Goal: Find specific page/section: Find specific page/section

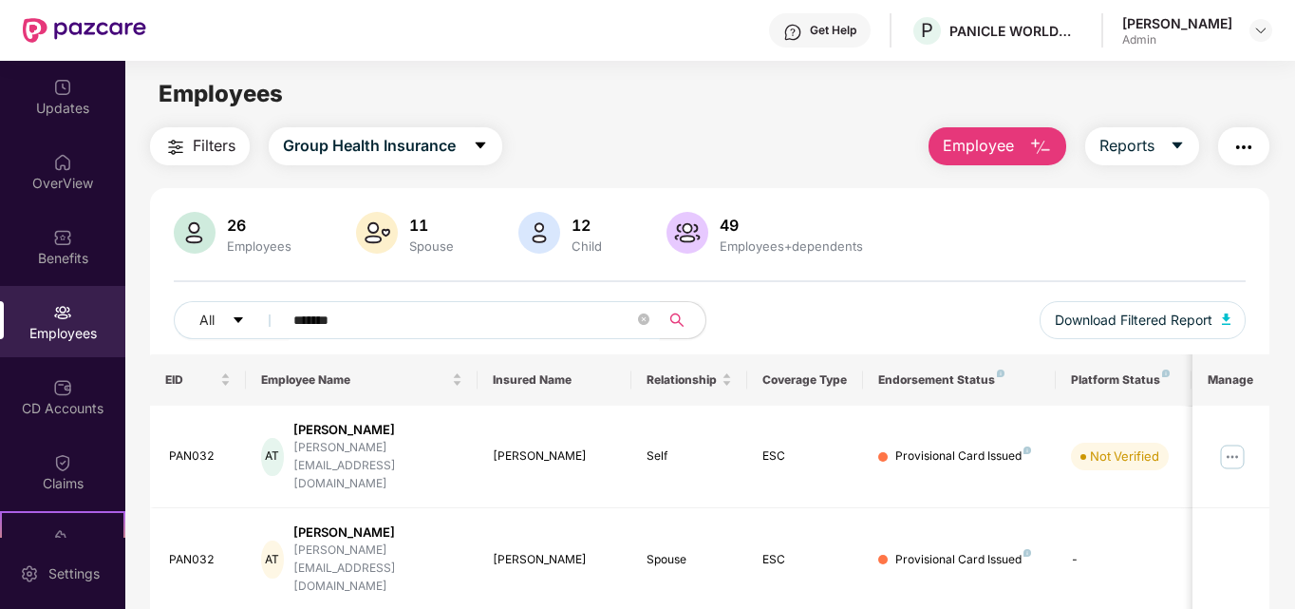
scroll to position [73, 0]
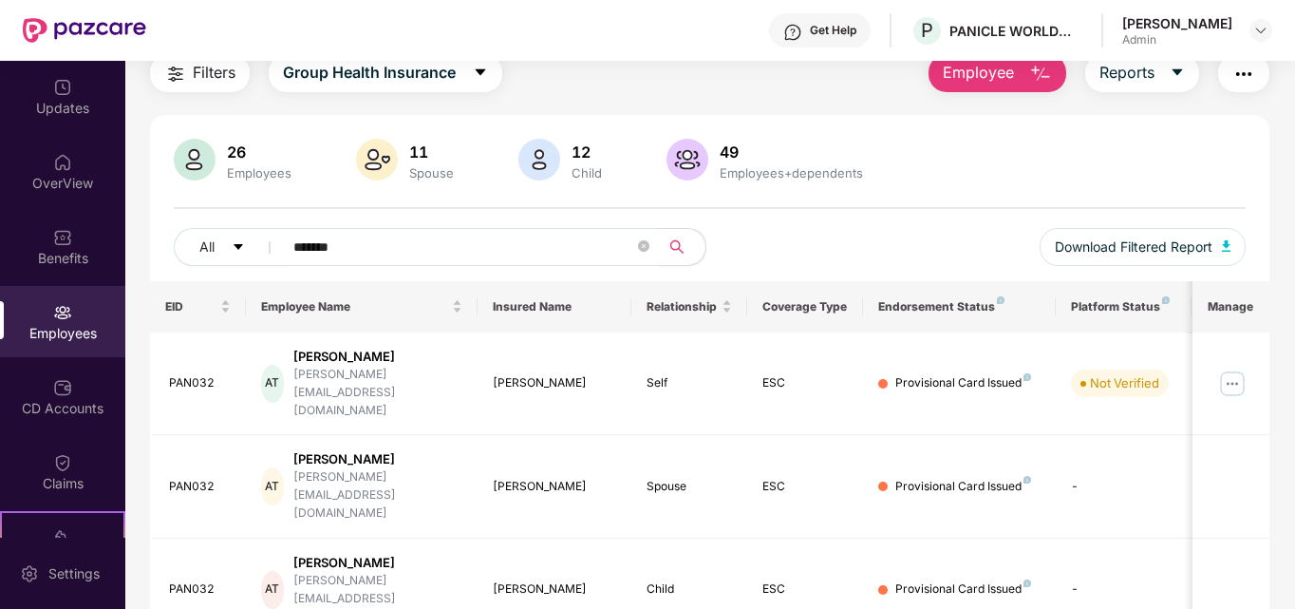
click at [59, 333] on div "Employees" at bounding box center [62, 333] width 125 height 19
click at [53, 393] on img at bounding box center [62, 387] width 19 height 19
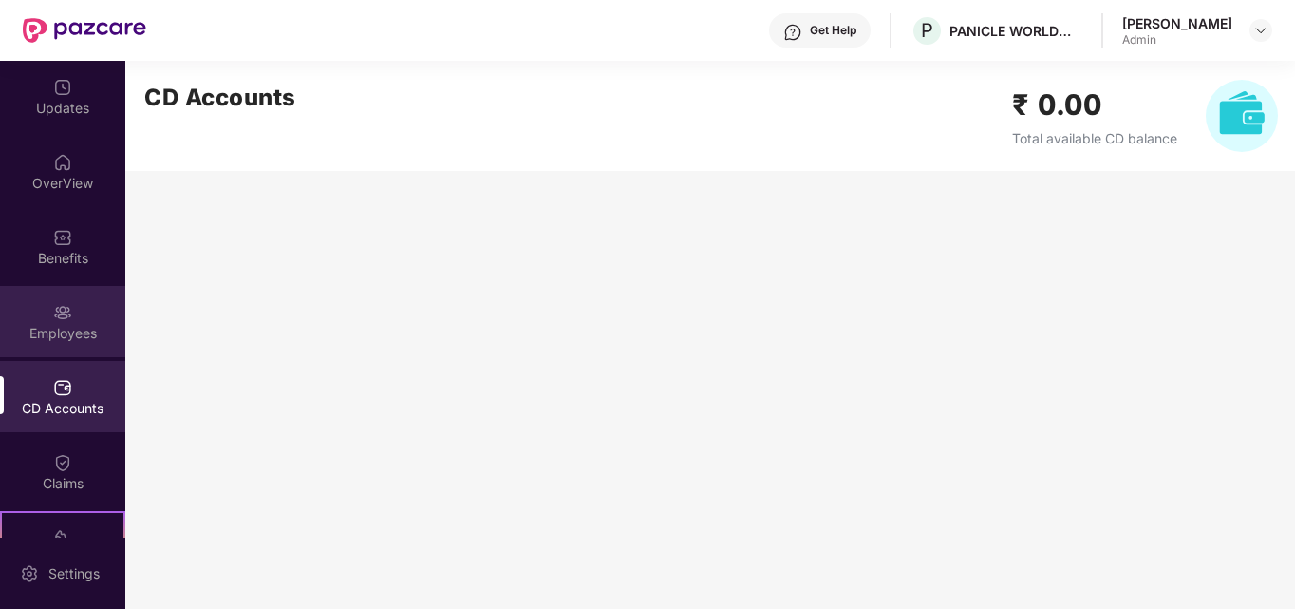
click at [60, 313] on img at bounding box center [62, 312] width 19 height 19
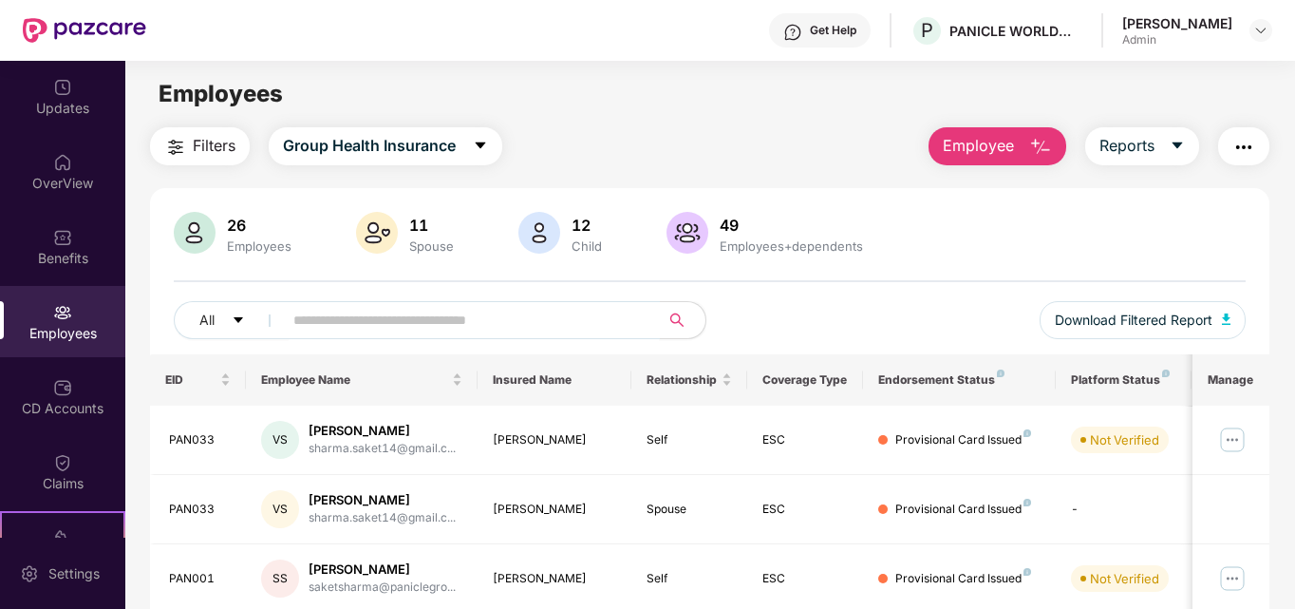
click at [337, 310] on input "text" at bounding box center [463, 320] width 341 height 28
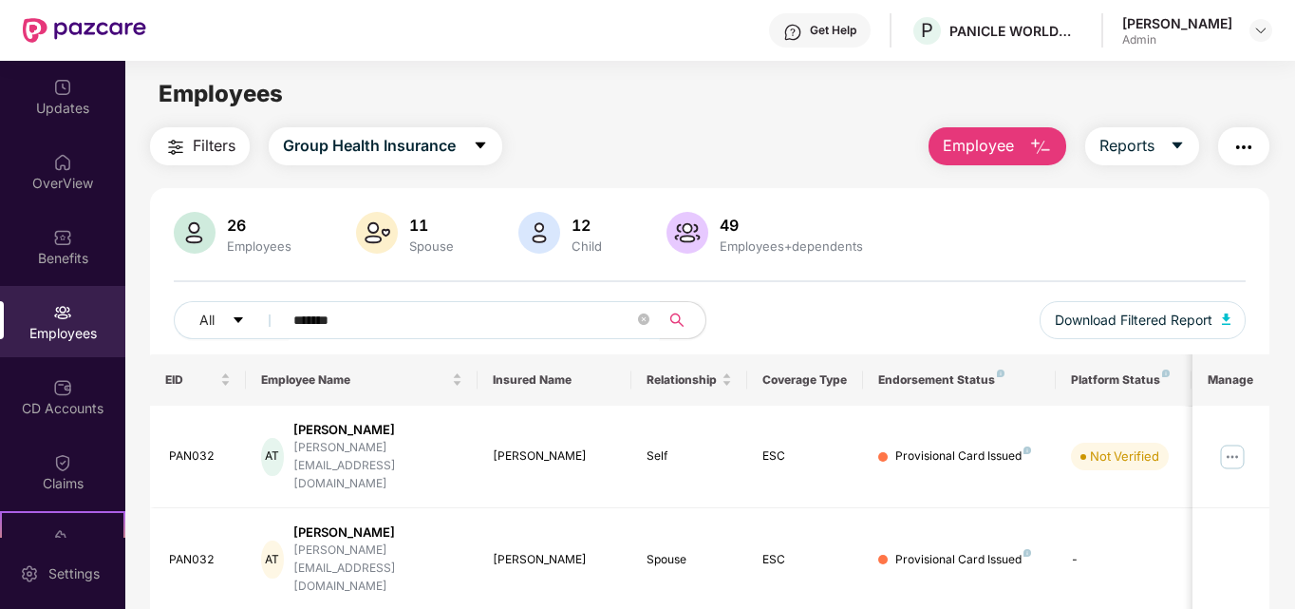
click at [401, 320] on input "*******" at bounding box center [463, 320] width 341 height 28
type input "*"
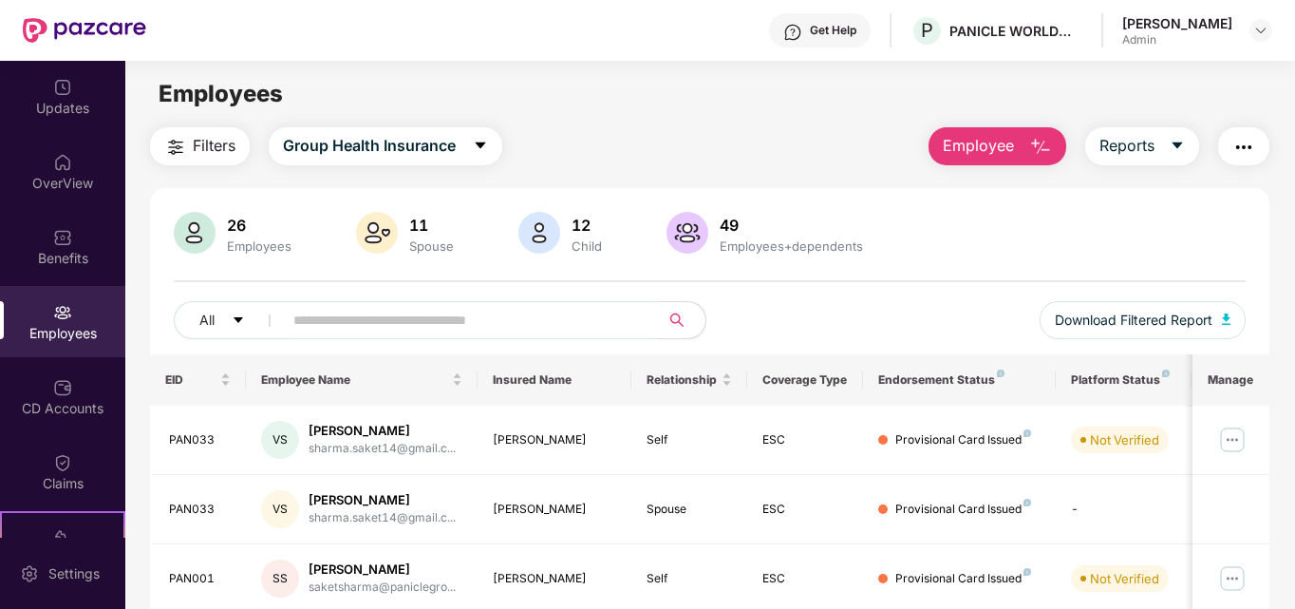
click at [399, 311] on input "text" at bounding box center [463, 320] width 341 height 28
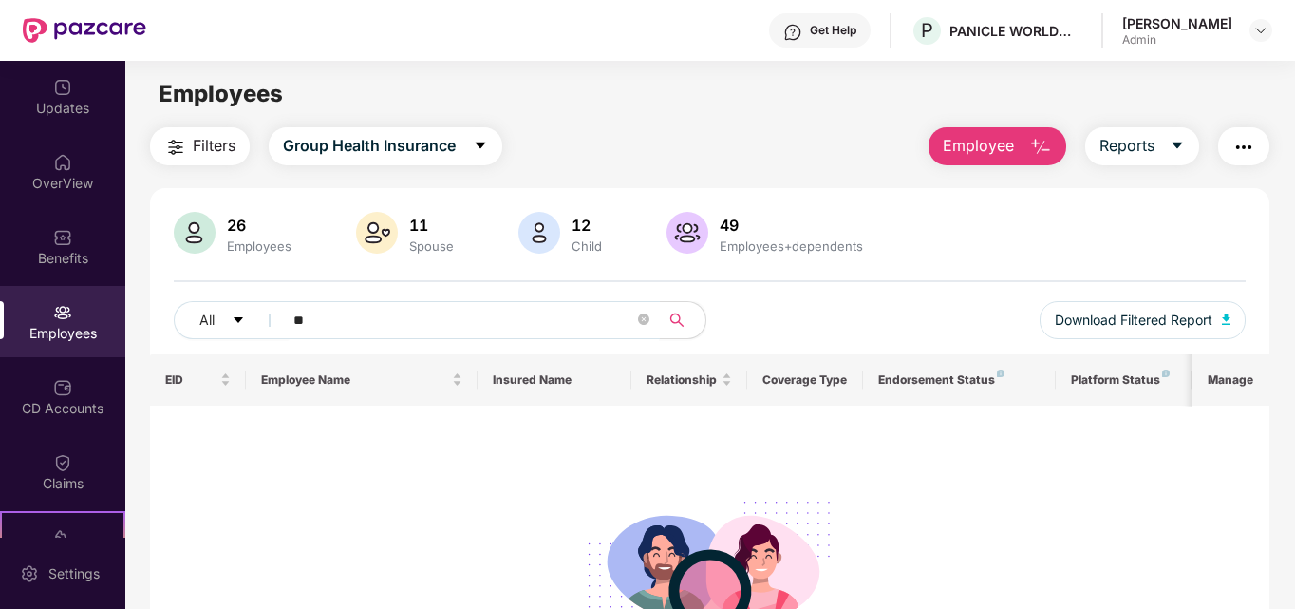
type input "*"
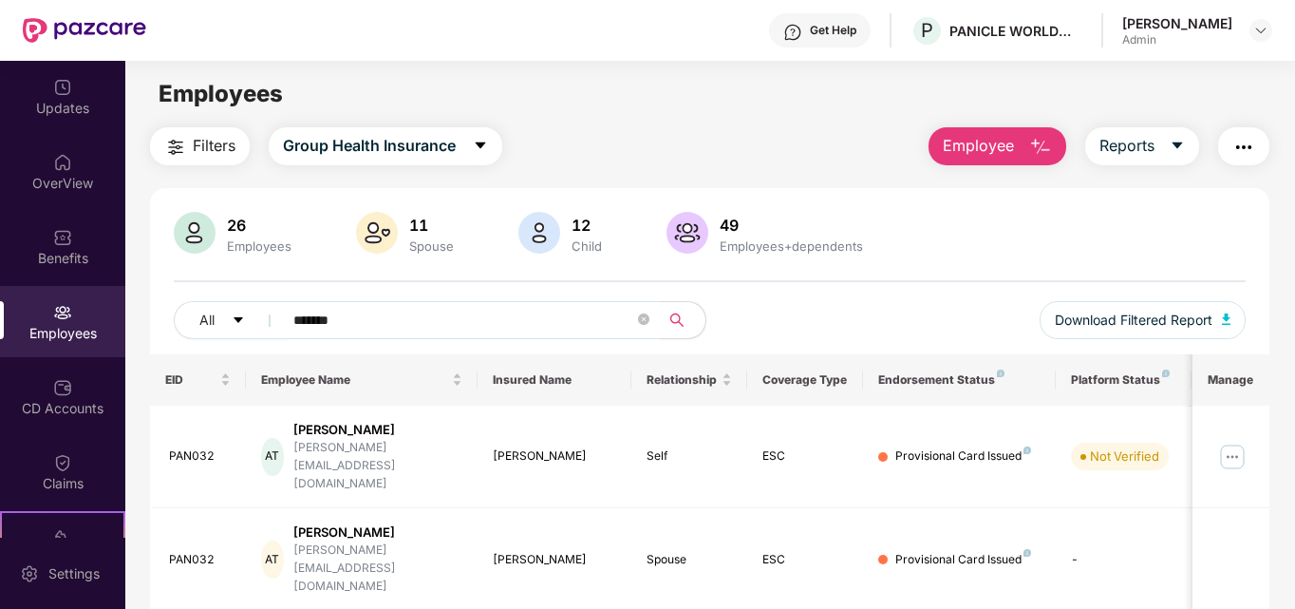
scroll to position [52, 0]
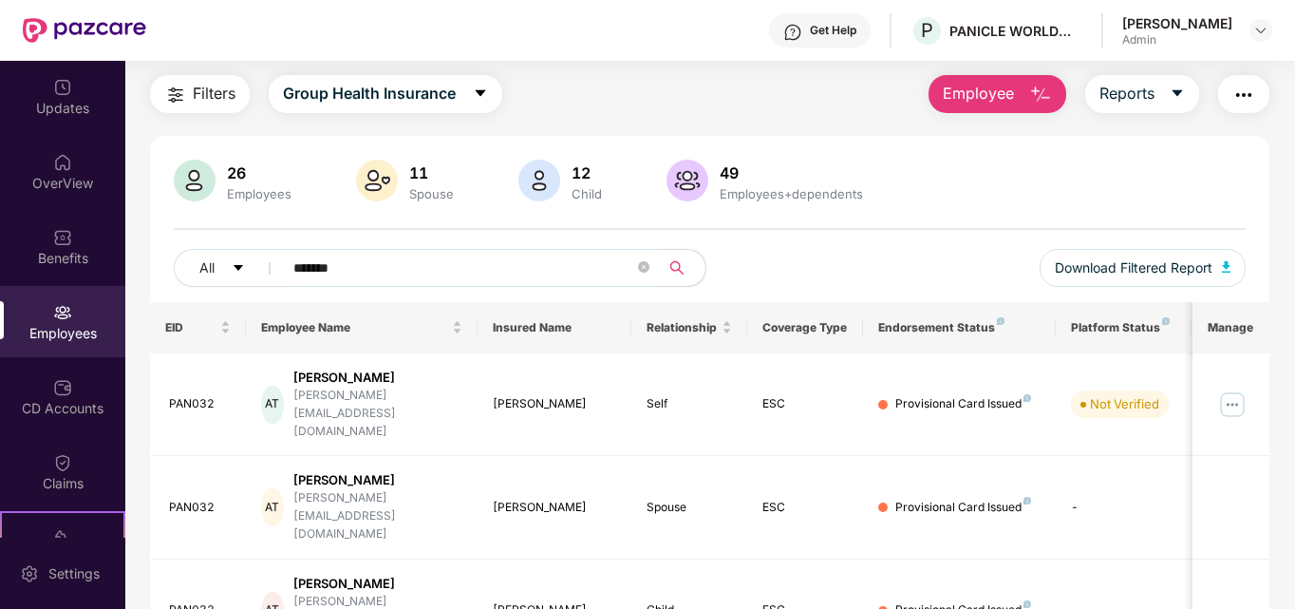
type input "*******"
click at [648, 271] on icon "close-circle" at bounding box center [643, 266] width 11 height 11
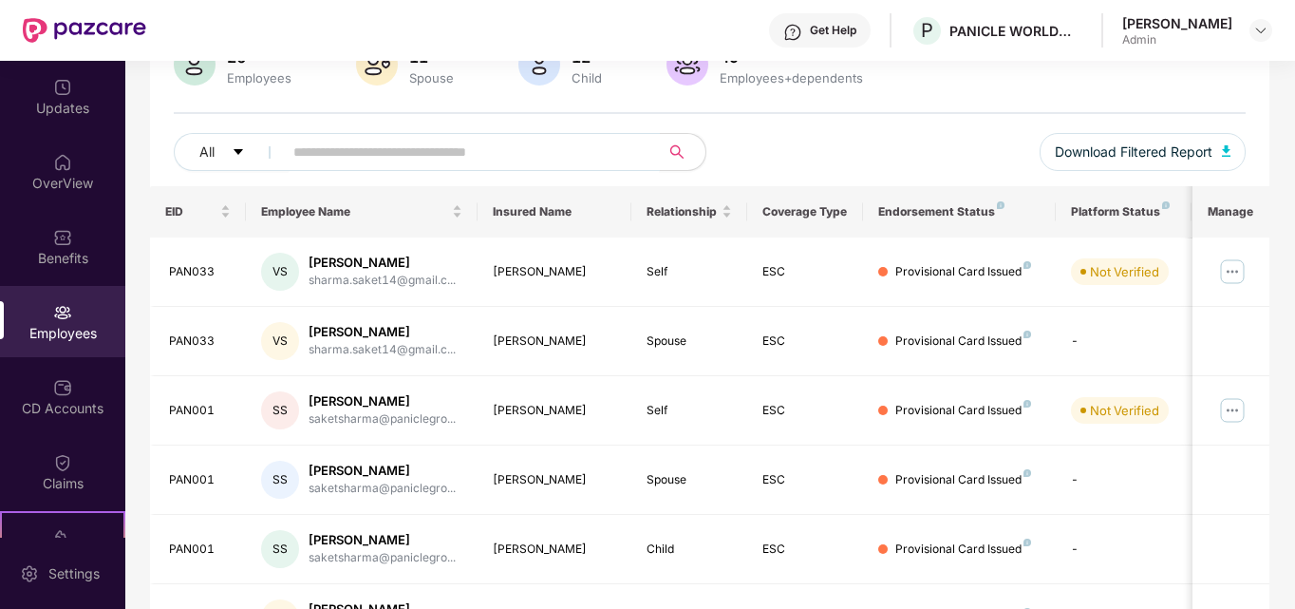
scroll to position [0, 0]
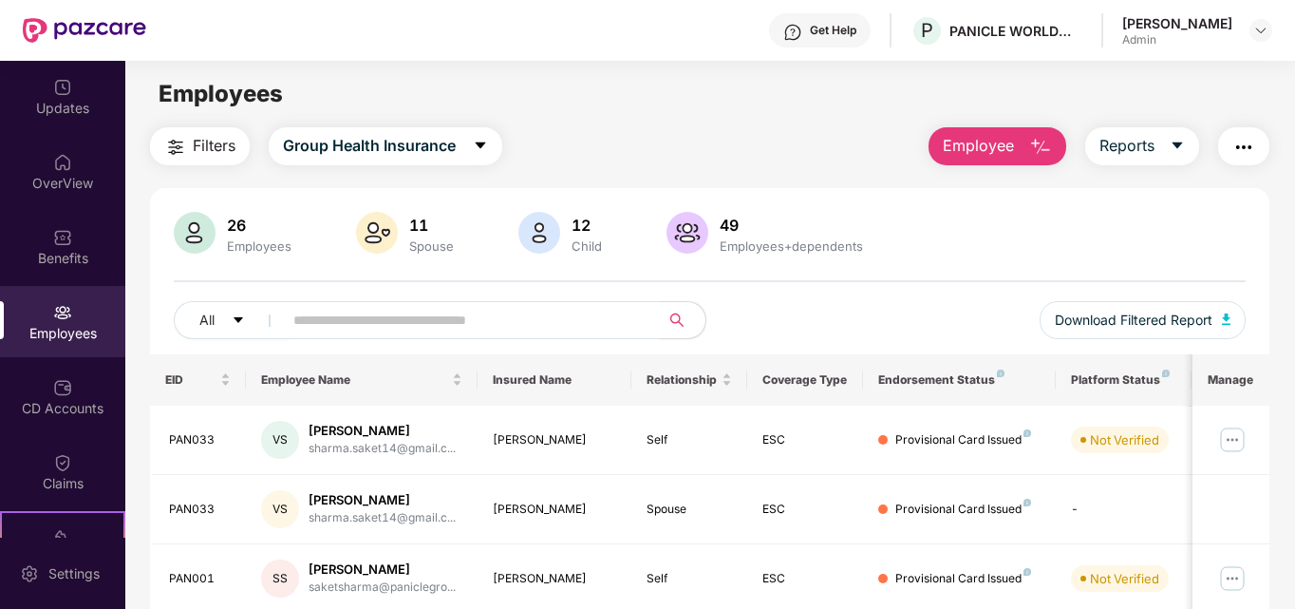
click at [436, 311] on input "text" at bounding box center [463, 320] width 341 height 28
type input "*******"
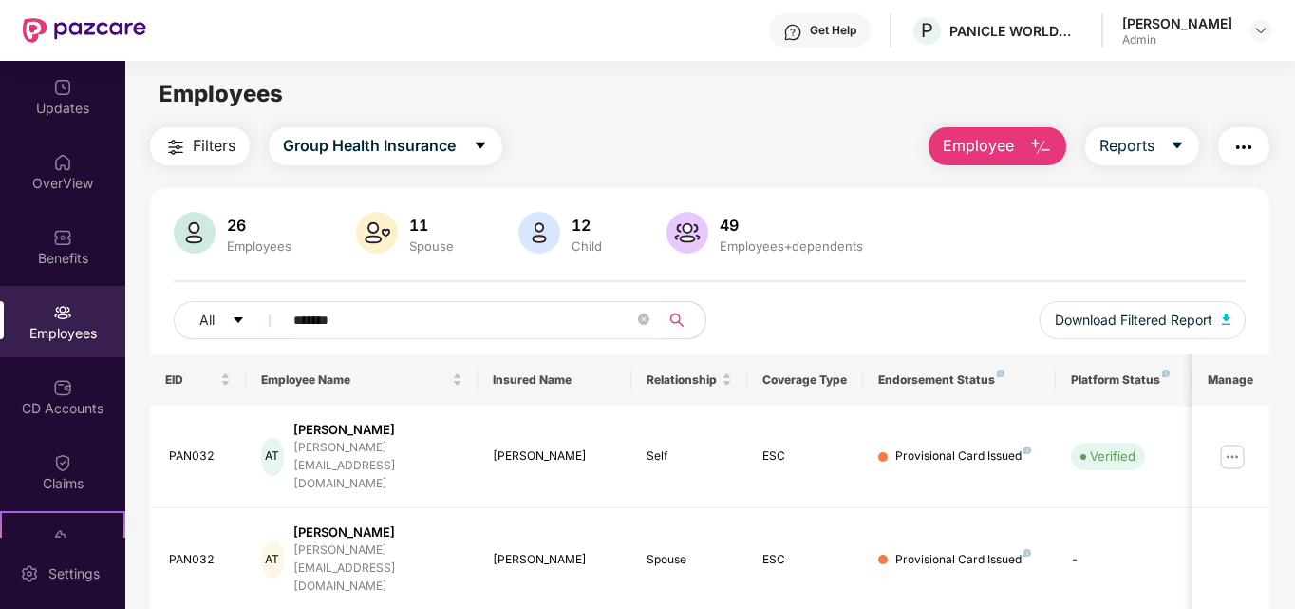
scroll to position [73, 0]
